Goal: Task Accomplishment & Management: Complete application form

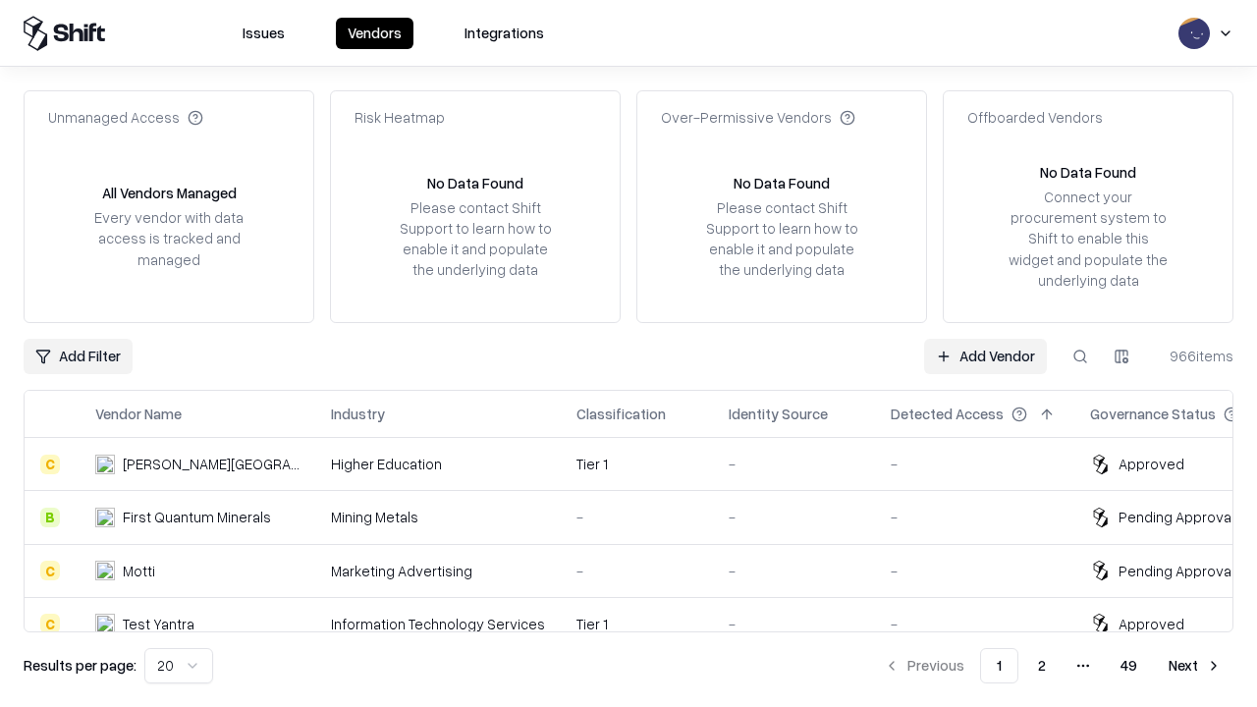
click at [985, 355] on link "Add Vendor" at bounding box center [985, 356] width 123 height 35
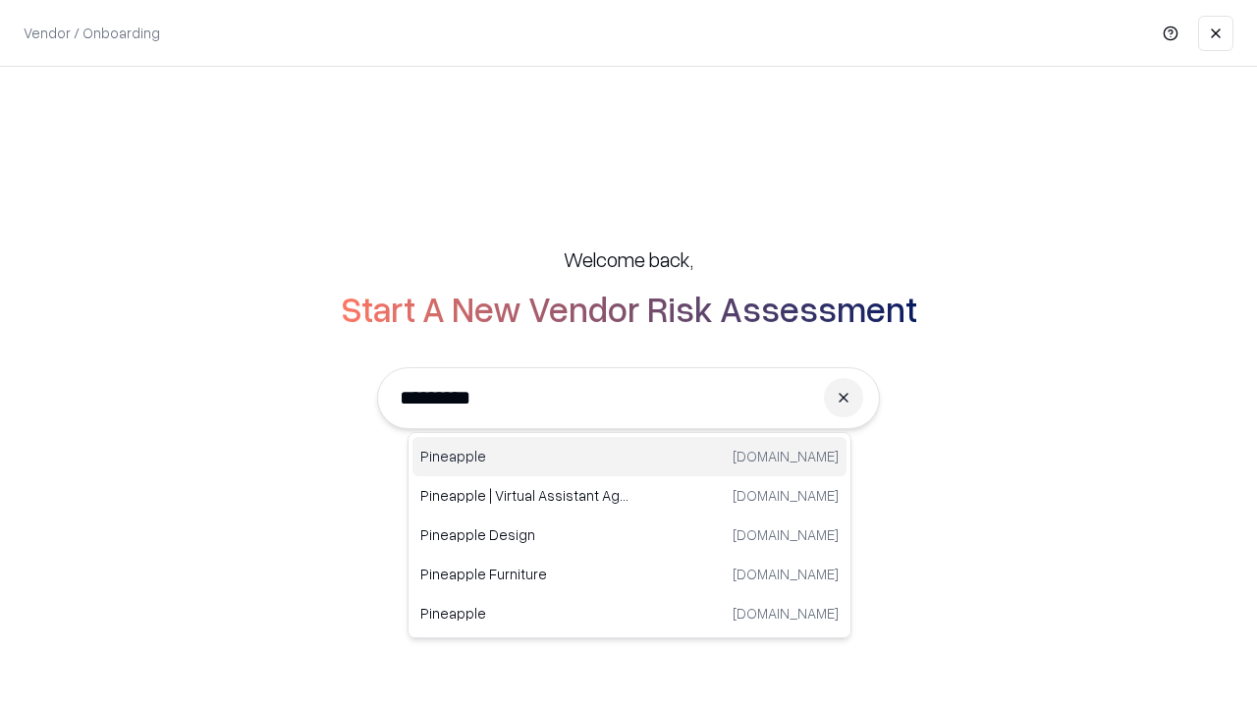
click at [629, 457] on div "Pineapple [DOMAIN_NAME]" at bounding box center [629, 456] width 434 height 39
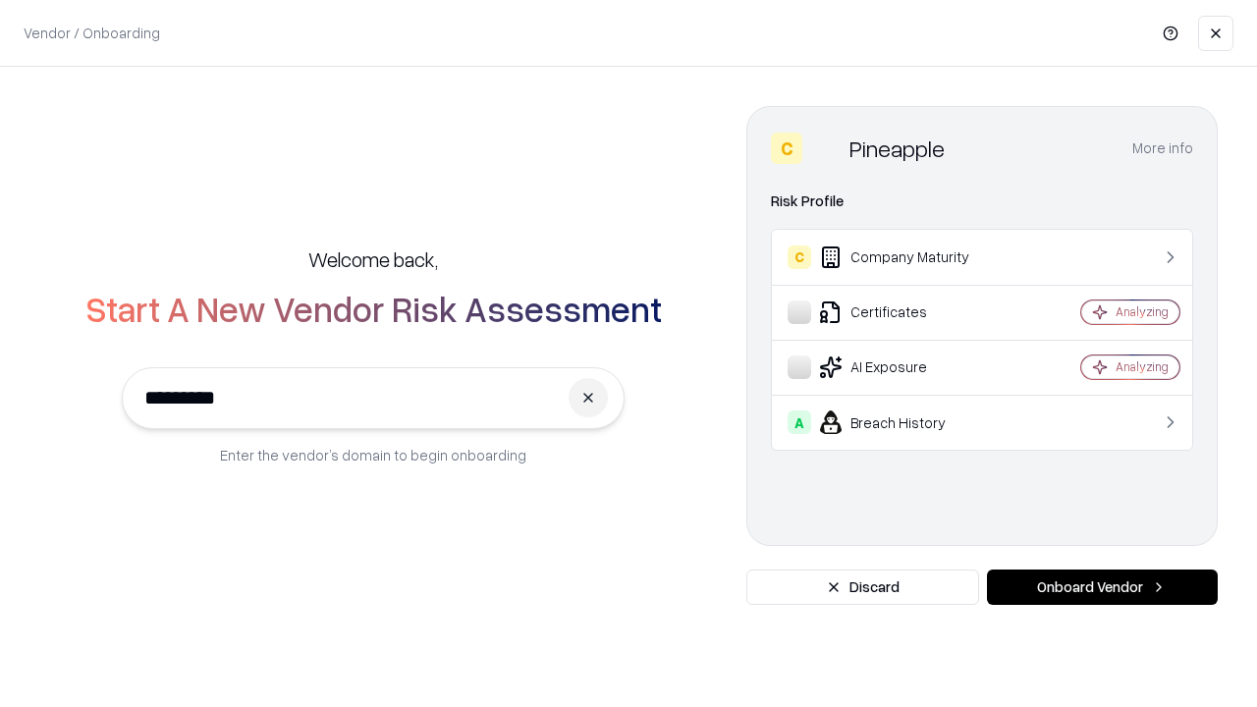
type input "*********"
click at [1102, 587] on button "Onboard Vendor" at bounding box center [1102, 586] width 231 height 35
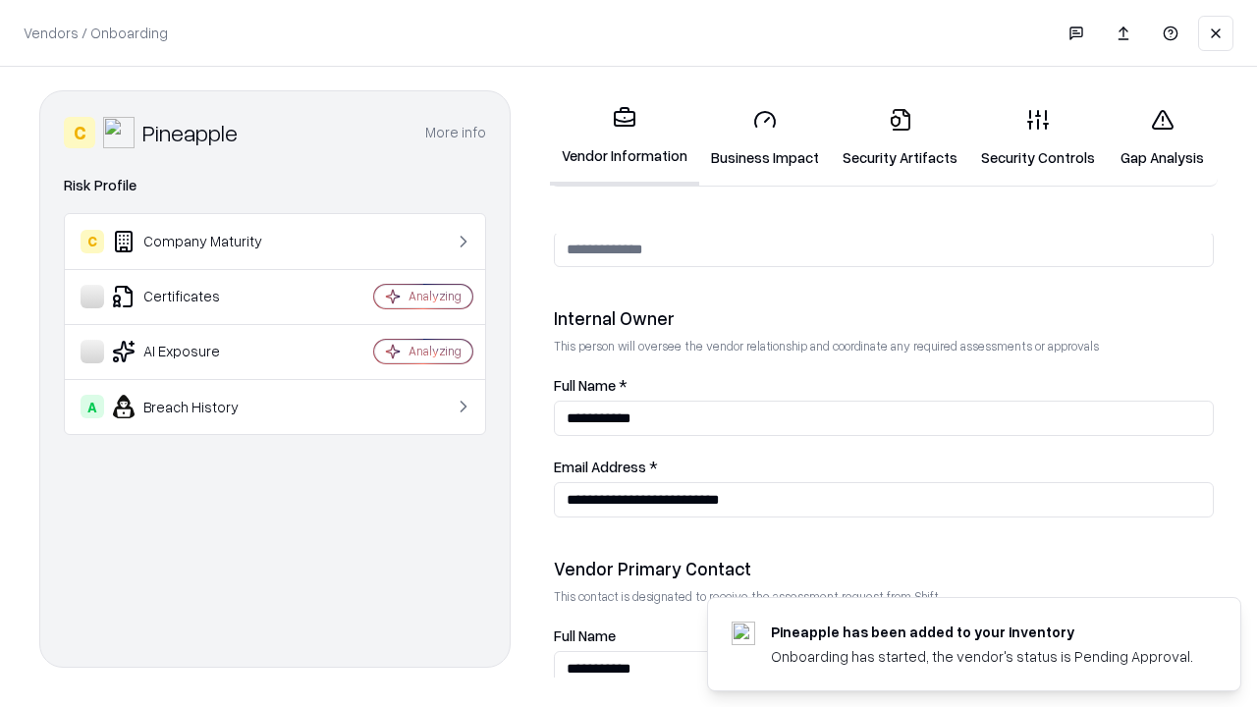
scroll to position [1017, 0]
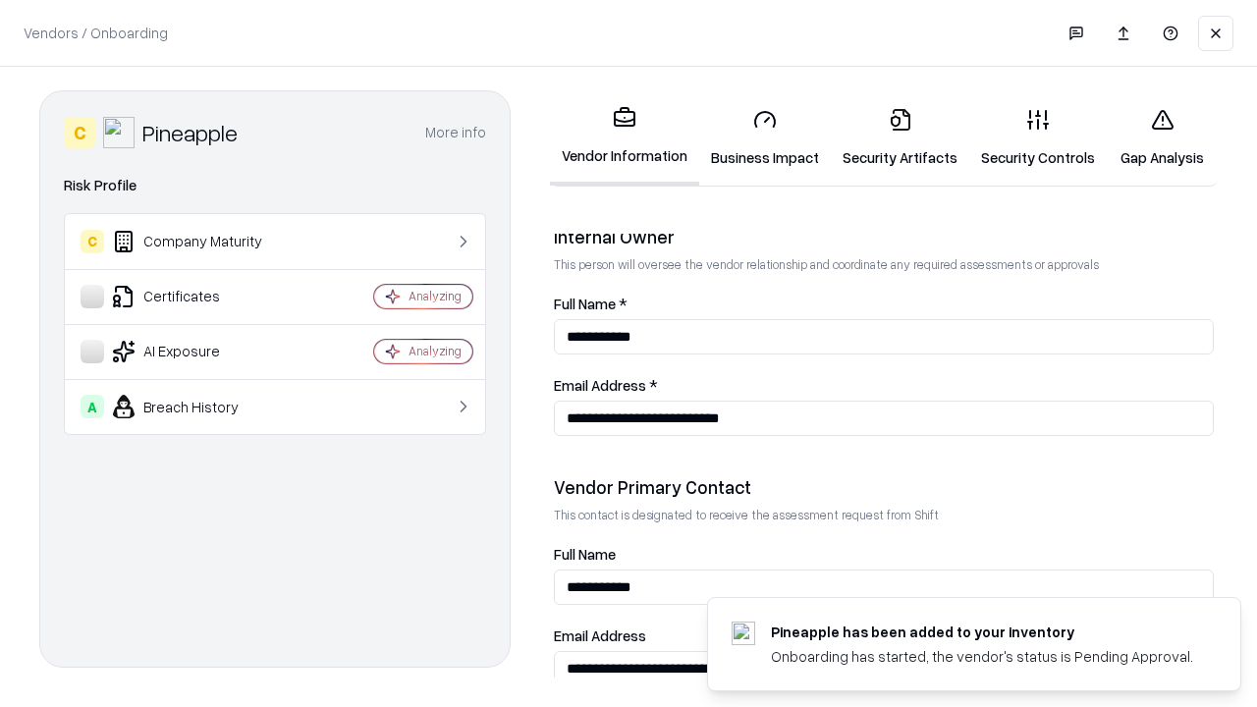
click at [765, 137] on link "Business Impact" at bounding box center [765, 137] width 132 height 91
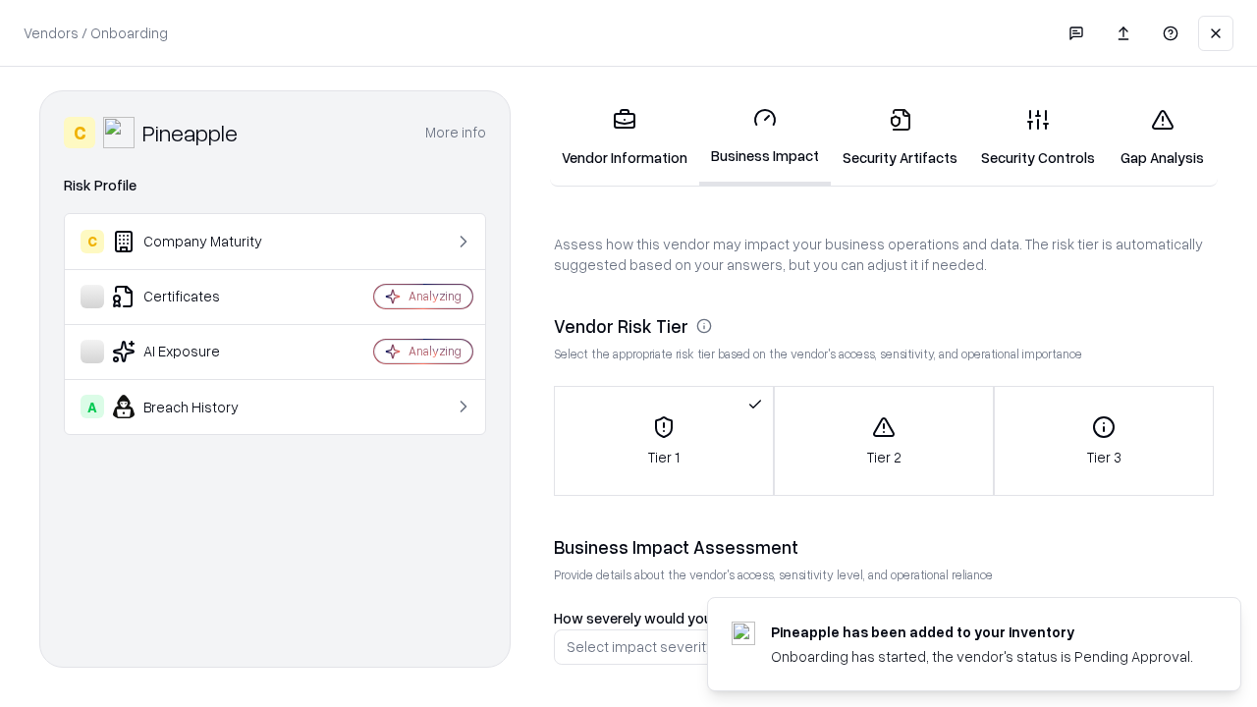
click at [1162, 137] on link "Gap Analysis" at bounding box center [1162, 137] width 111 height 91
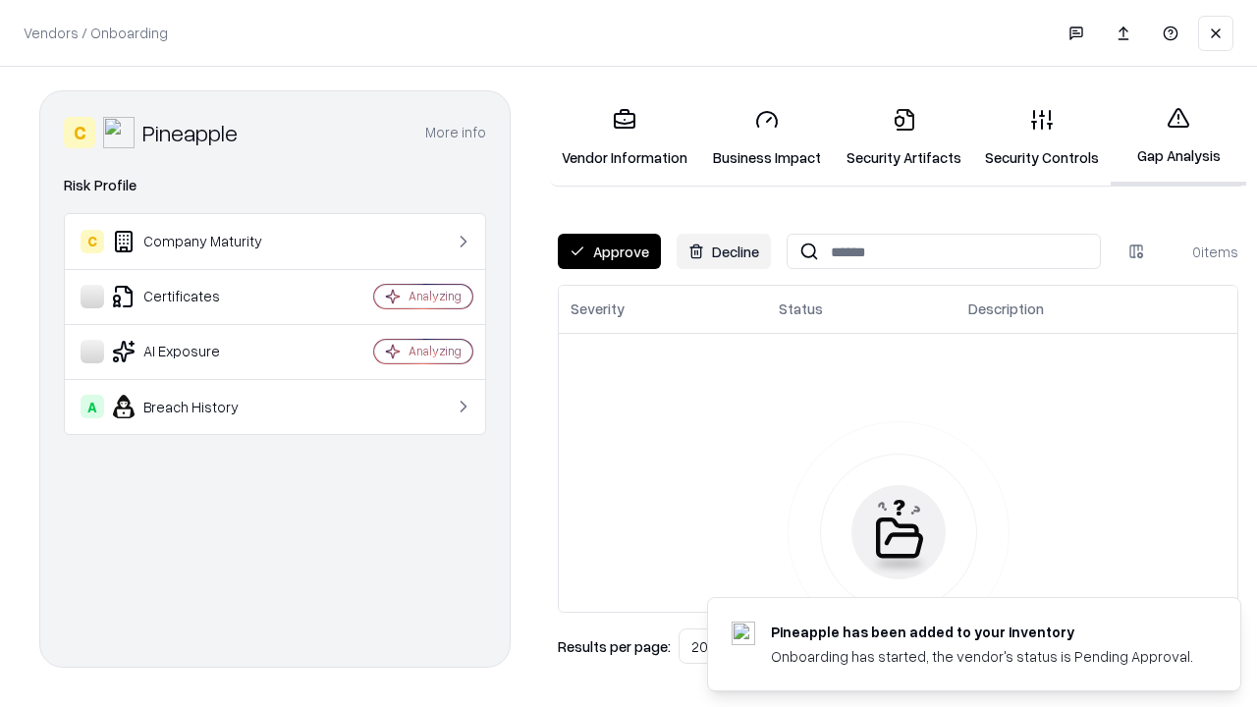
click at [609, 251] on button "Approve" at bounding box center [609, 251] width 103 height 35
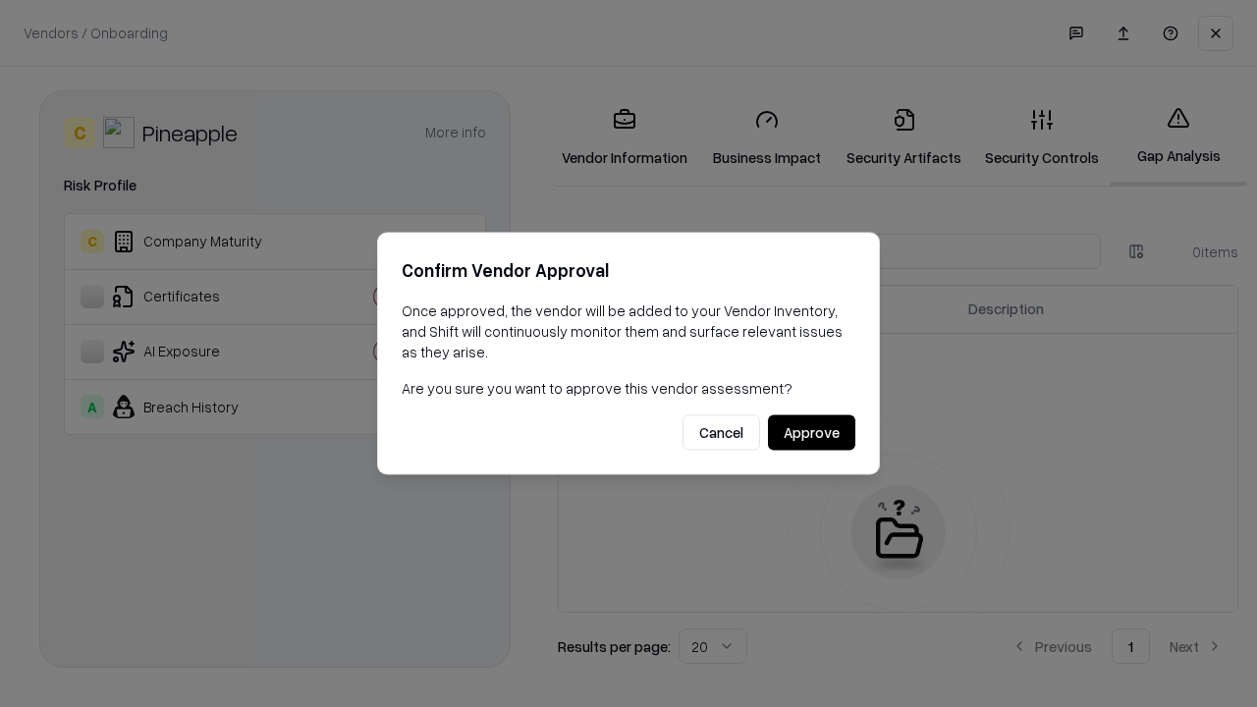
click at [811, 432] on button "Approve" at bounding box center [811, 432] width 87 height 35
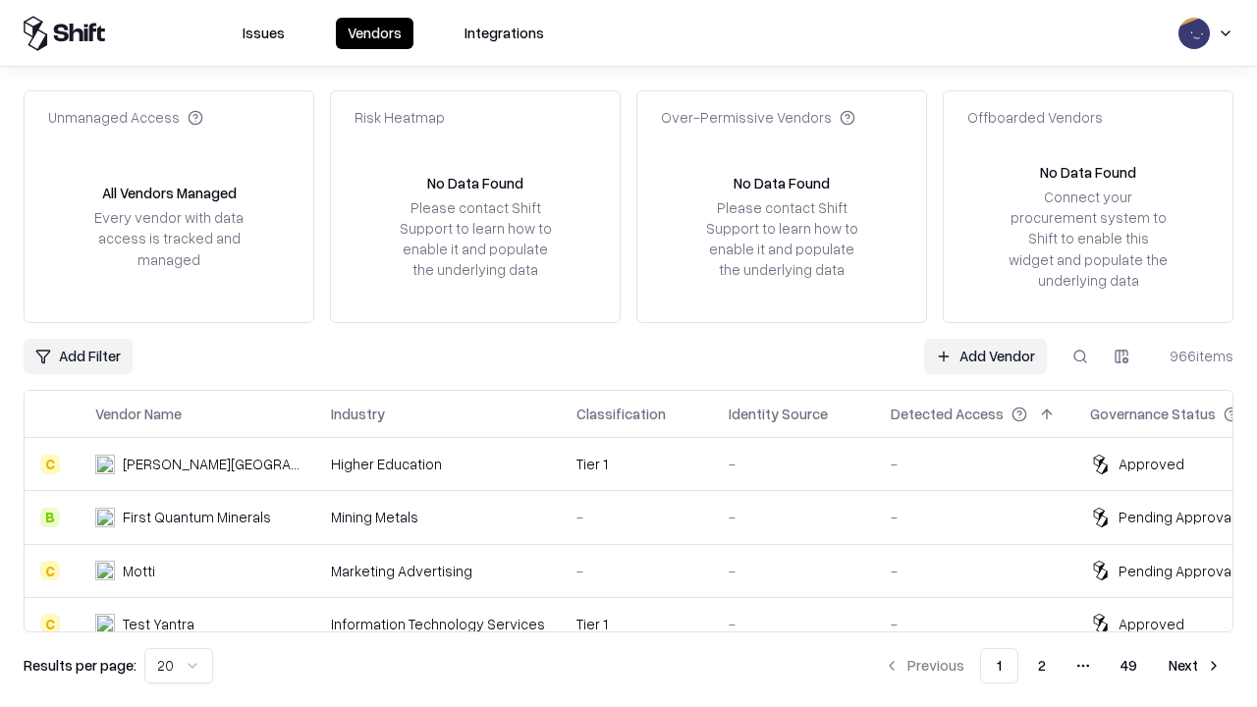
type input "*********"
click at [985, 355] on link "Add Vendor" at bounding box center [985, 356] width 123 height 35
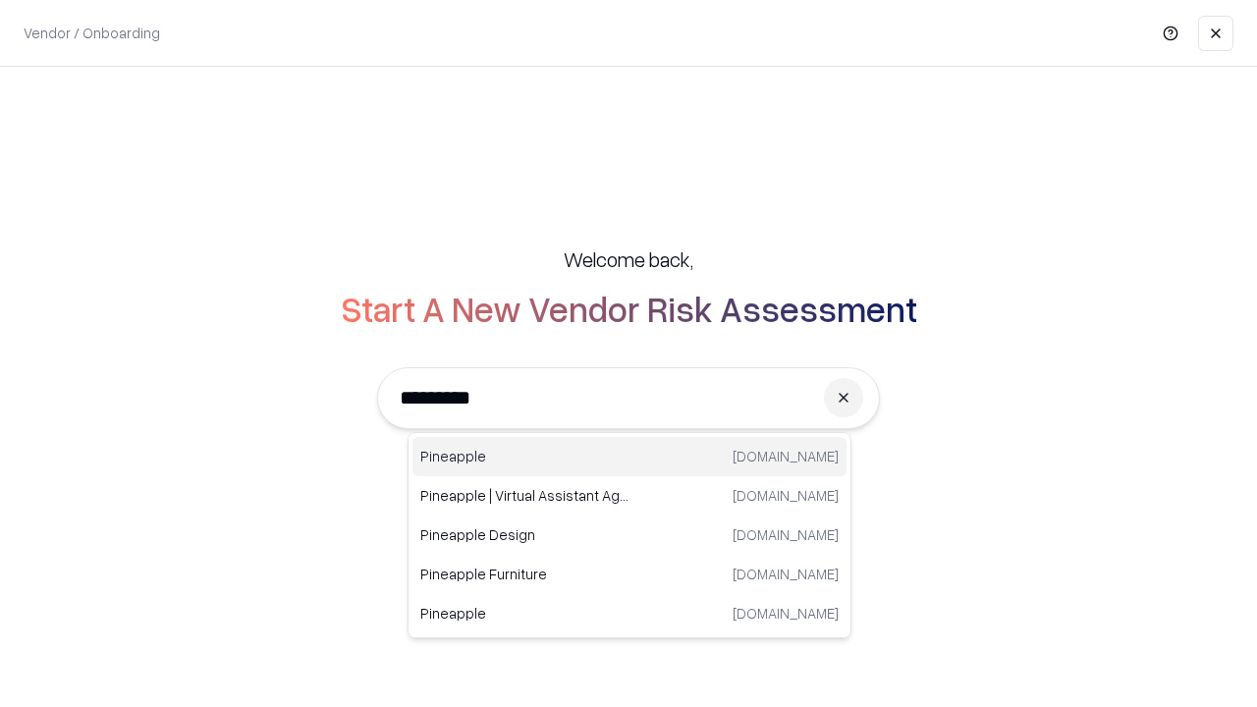
click at [629, 457] on div "Pineapple [DOMAIN_NAME]" at bounding box center [629, 456] width 434 height 39
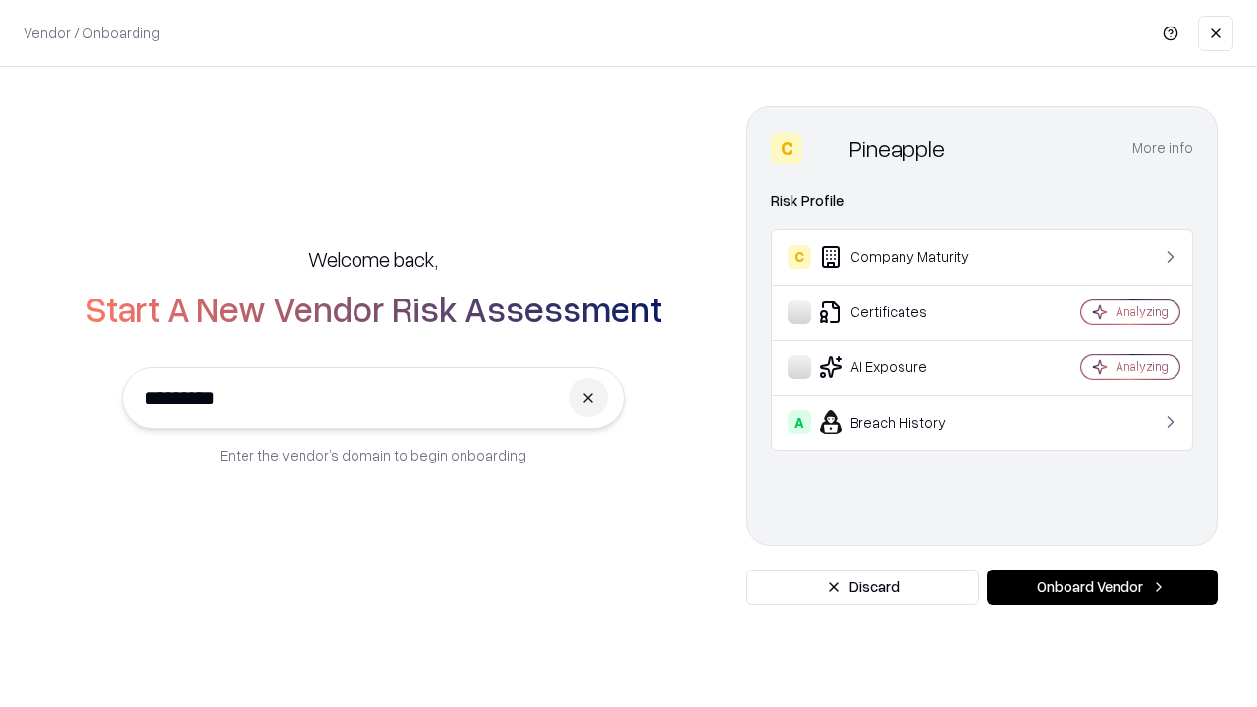
type input "*********"
click at [1102, 587] on button "Onboard Vendor" at bounding box center [1102, 586] width 231 height 35
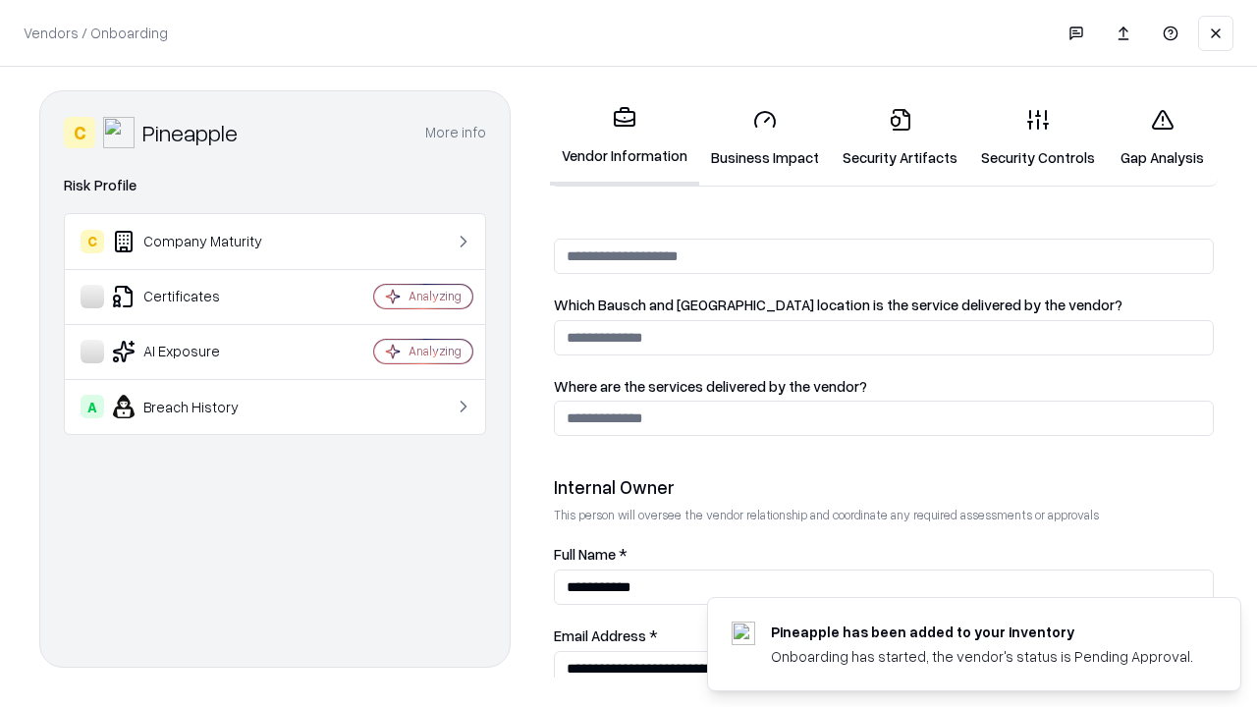
scroll to position [1017, 0]
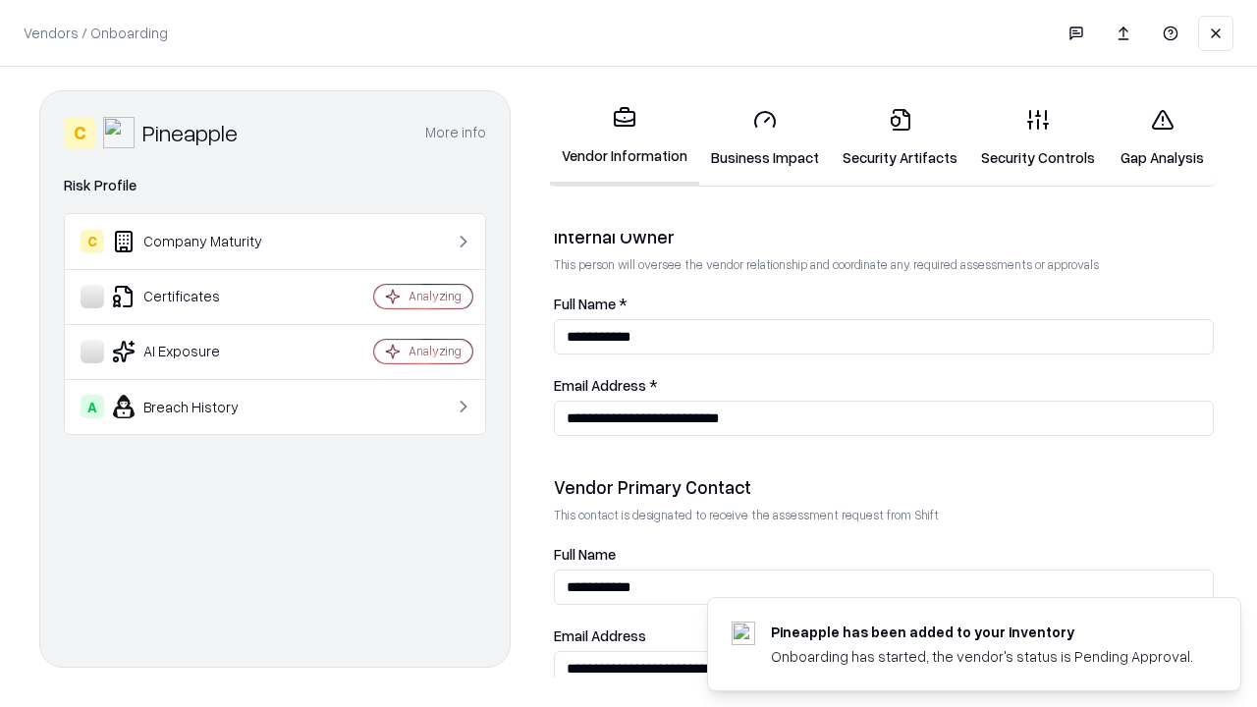
click at [1162, 137] on link "Gap Analysis" at bounding box center [1162, 137] width 111 height 91
